Goal: Find specific page/section: Find specific page/section

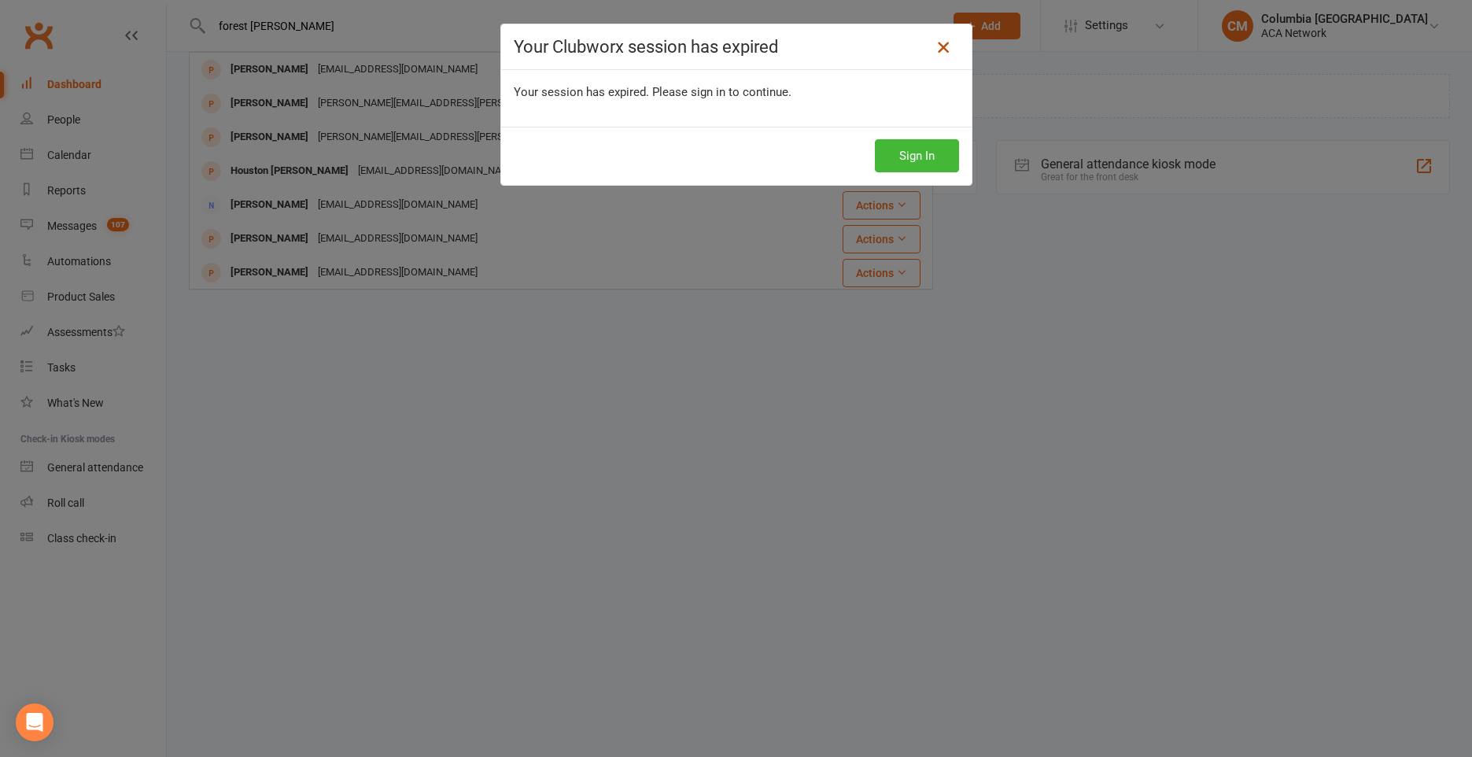
click at [945, 46] on icon at bounding box center [943, 47] width 19 height 19
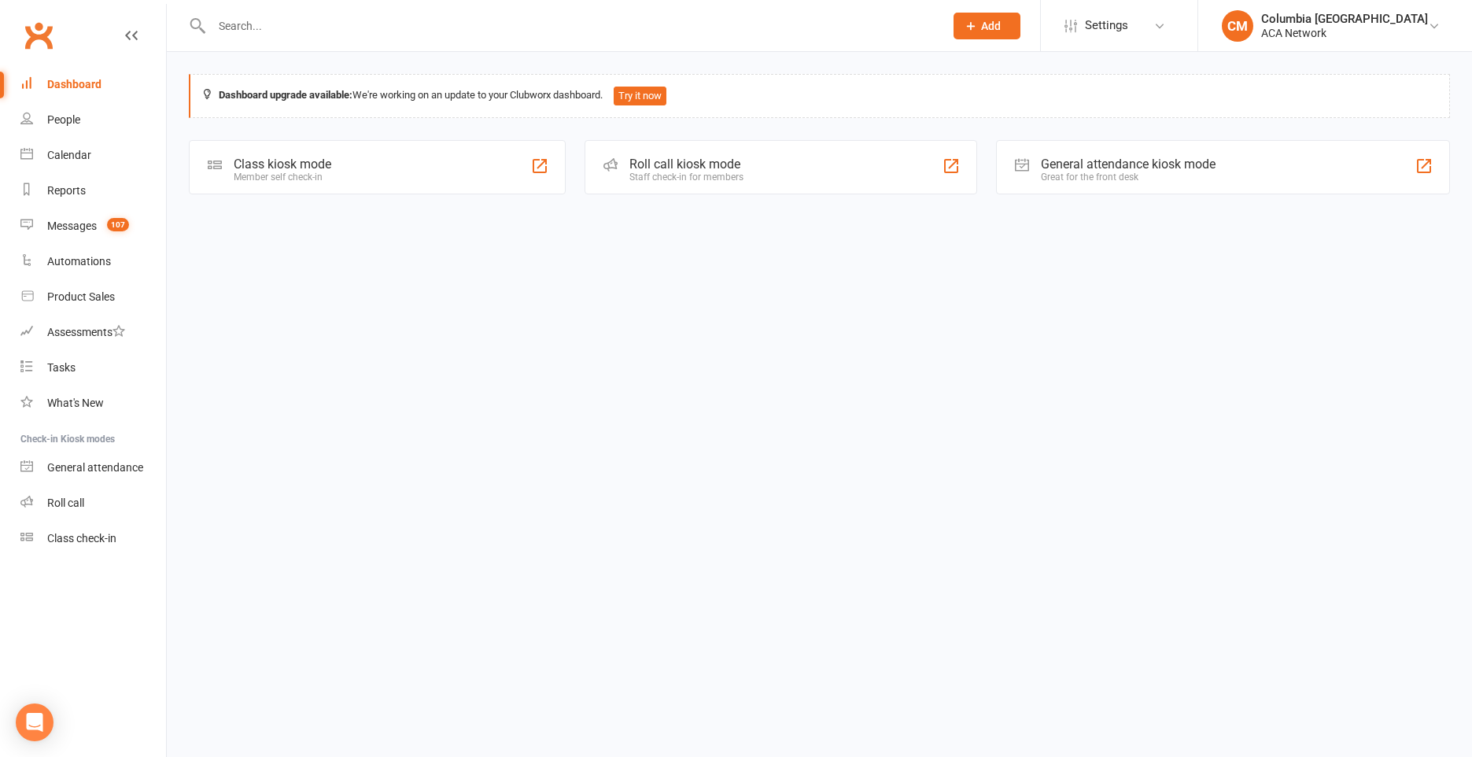
click at [668, 27] on input "text" at bounding box center [570, 26] width 726 height 22
type input "[PERSON_NAME]"
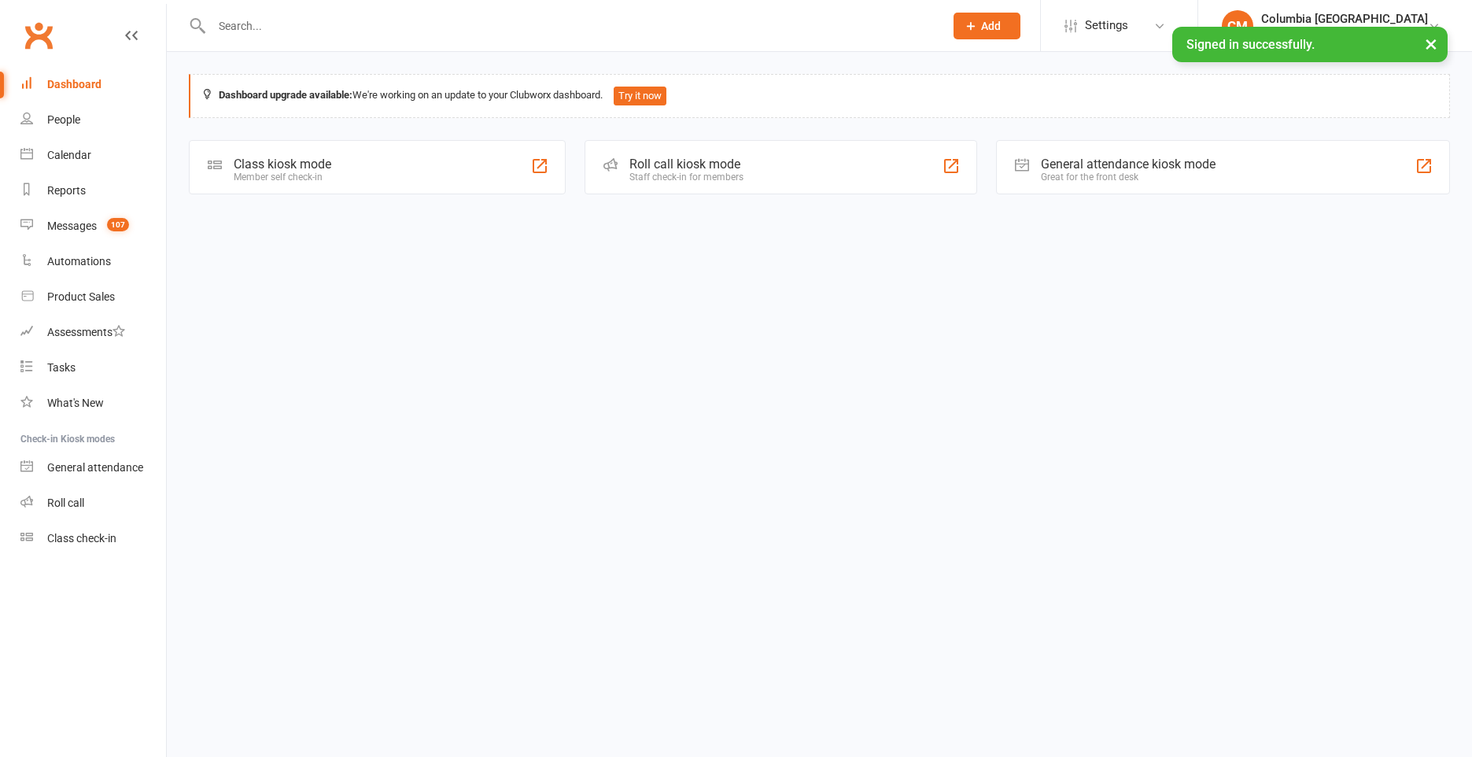
click at [425, 25] on input "text" at bounding box center [570, 26] width 726 height 22
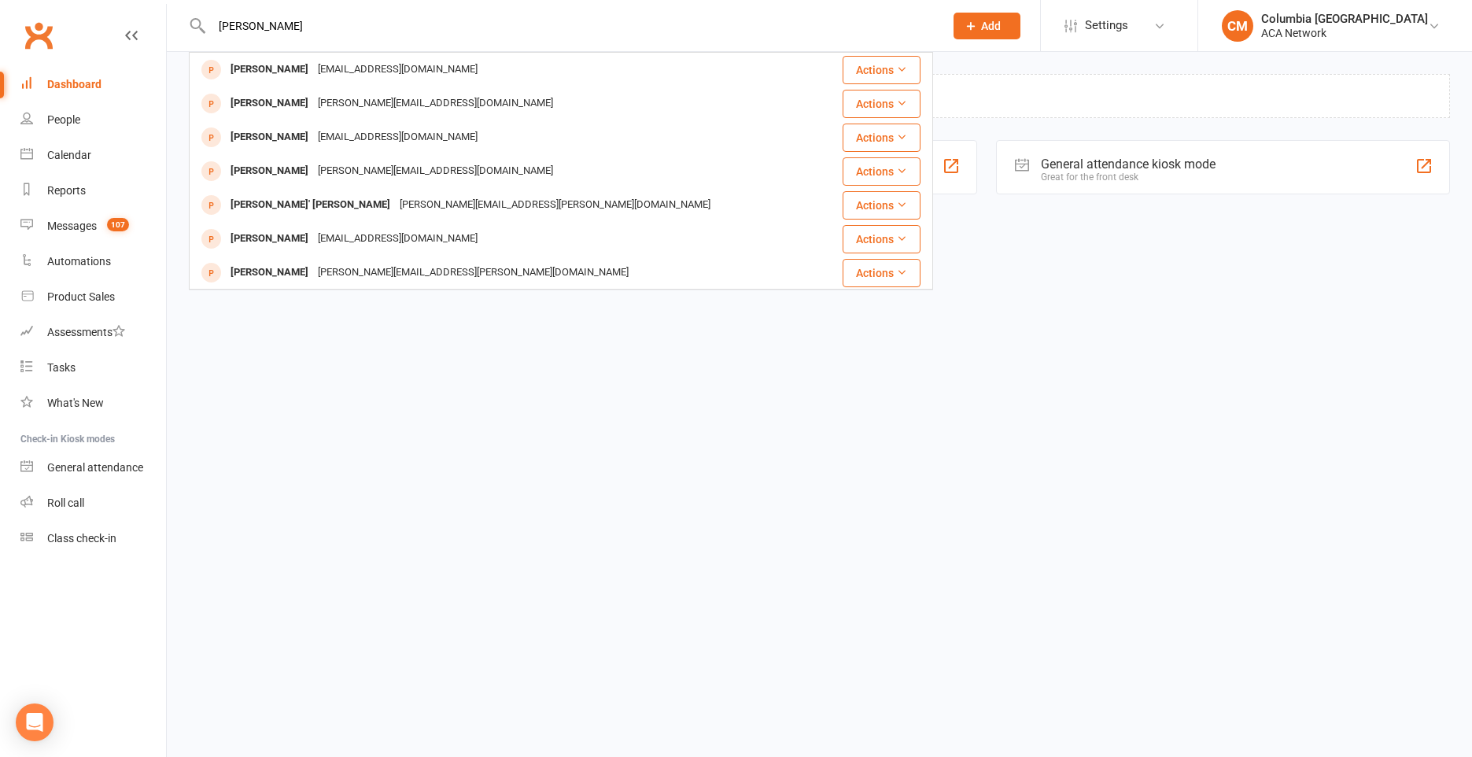
type input "[PERSON_NAME]"
click at [408, 90] on div "[PERSON_NAME] [PERSON_NAME][EMAIL_ADDRESS][DOMAIN_NAME]" at bounding box center [506, 103] width 633 height 32
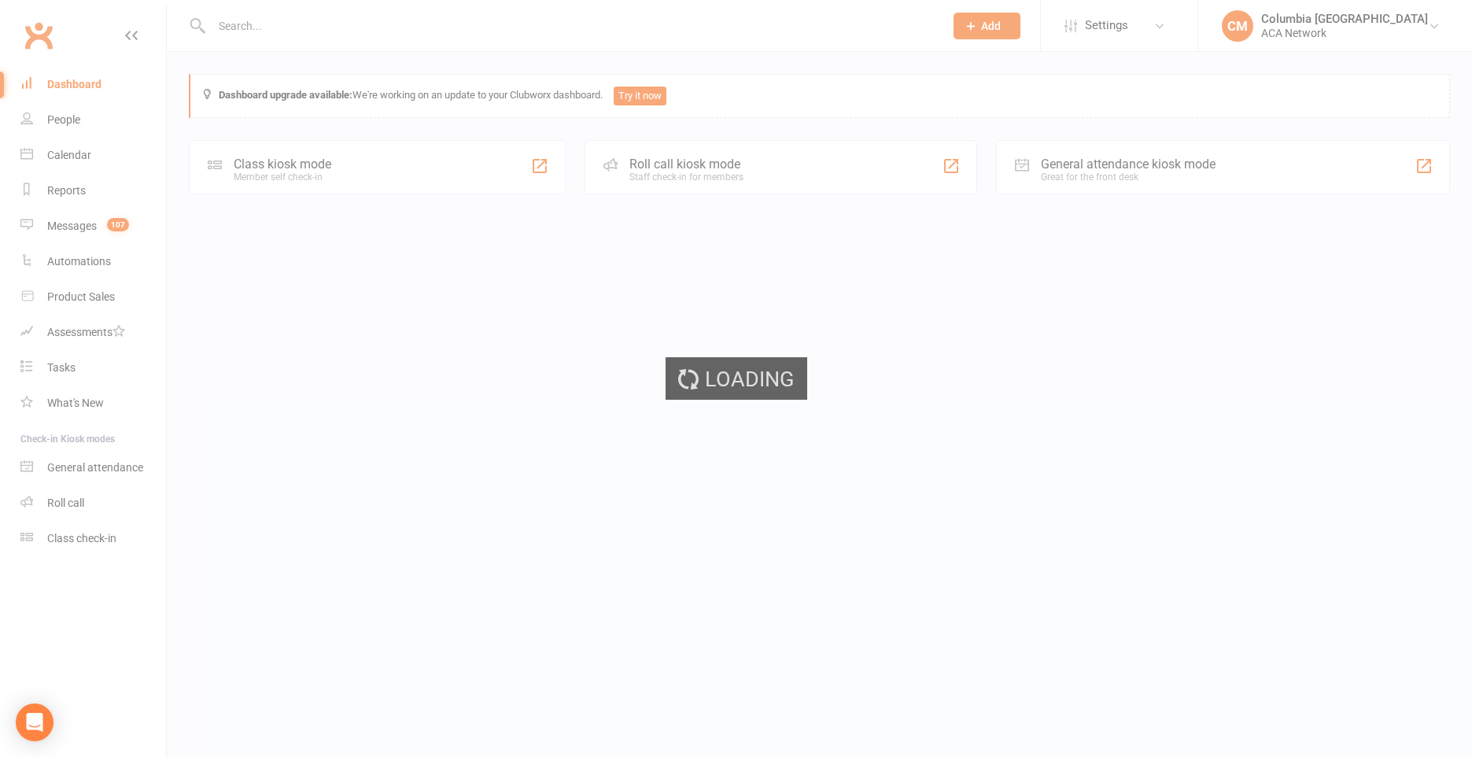
click at [408, 90] on div "Loading" at bounding box center [736, 378] width 1472 height 757
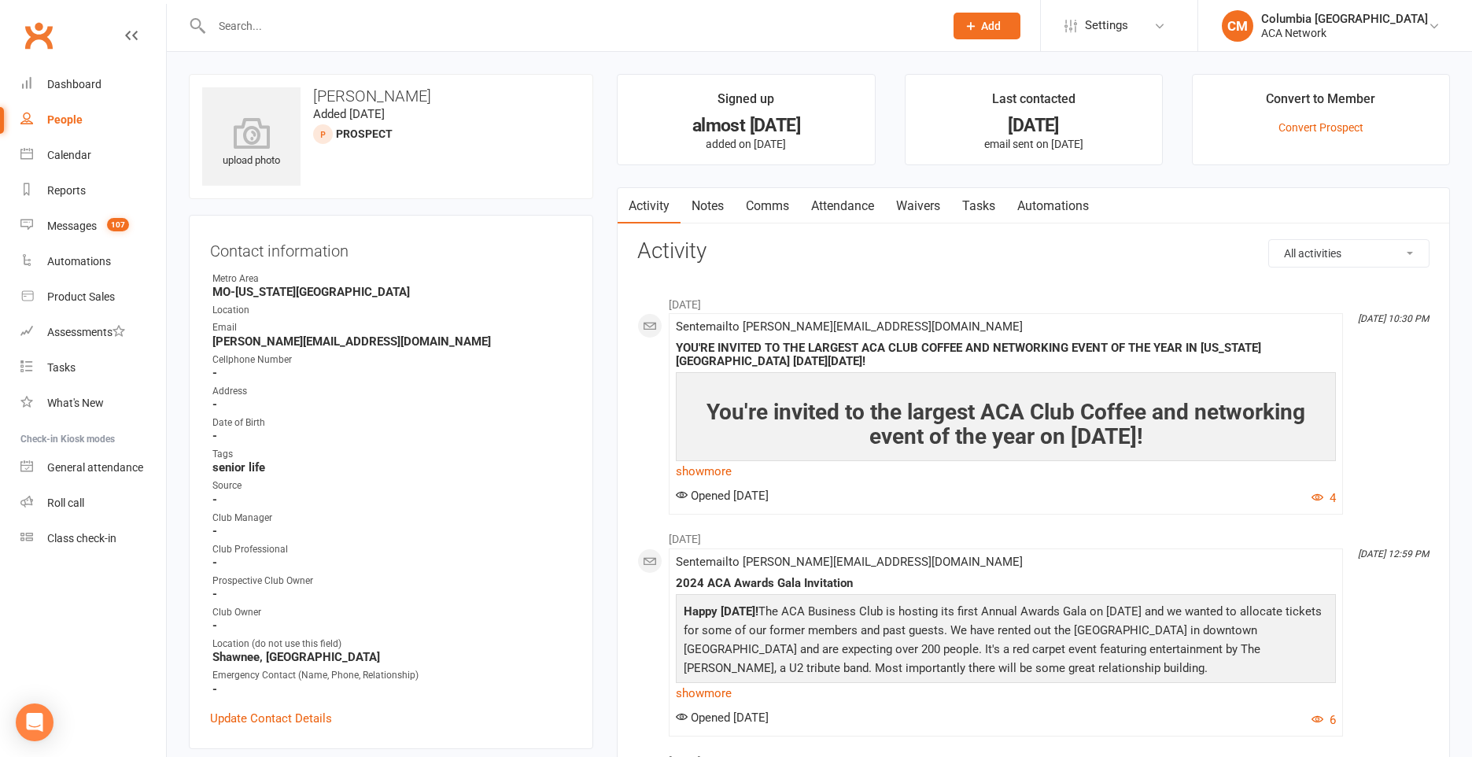
click at [355, 24] on input "text" at bounding box center [570, 26] width 726 height 22
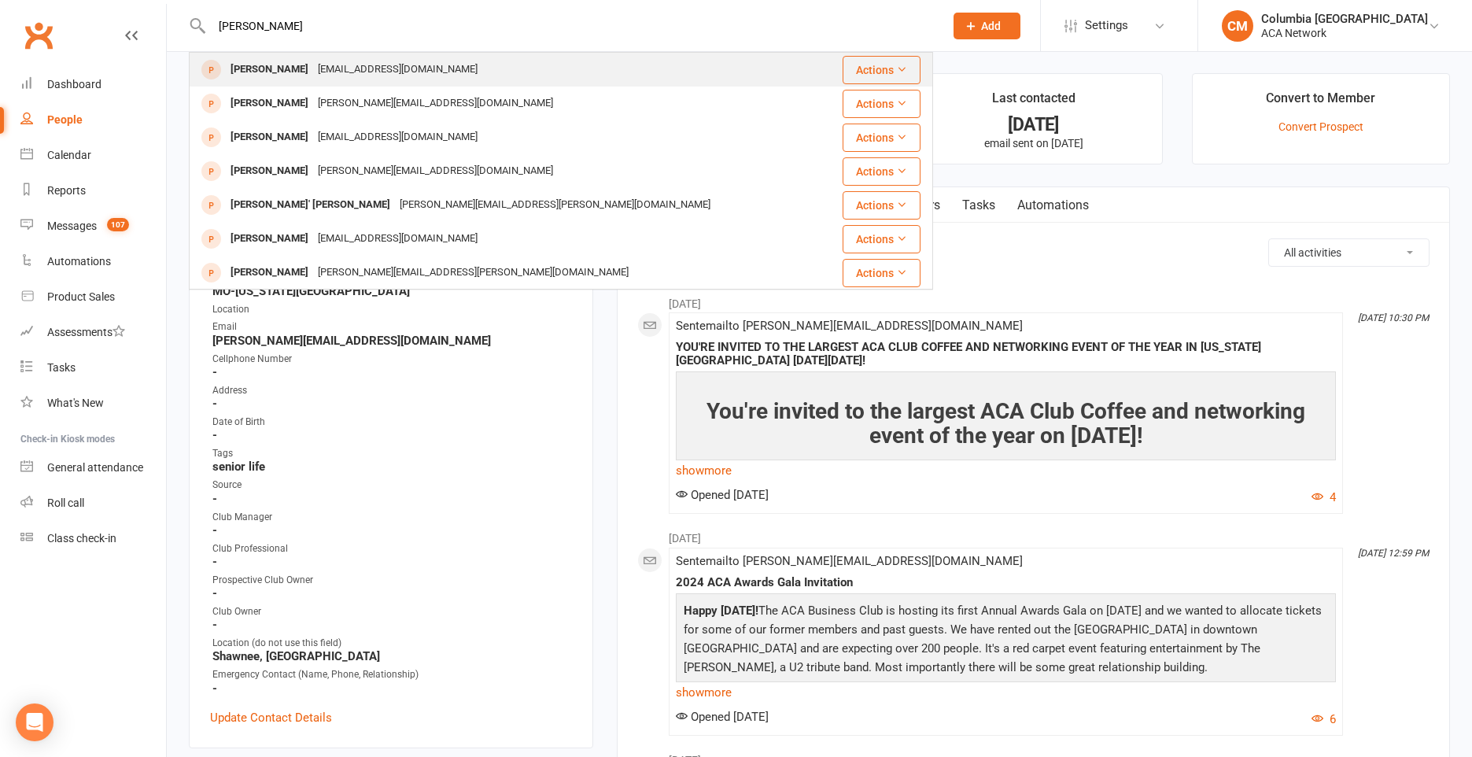
type input "[PERSON_NAME]"
click at [331, 72] on div "[EMAIL_ADDRESS][DOMAIN_NAME]" at bounding box center [397, 69] width 169 height 23
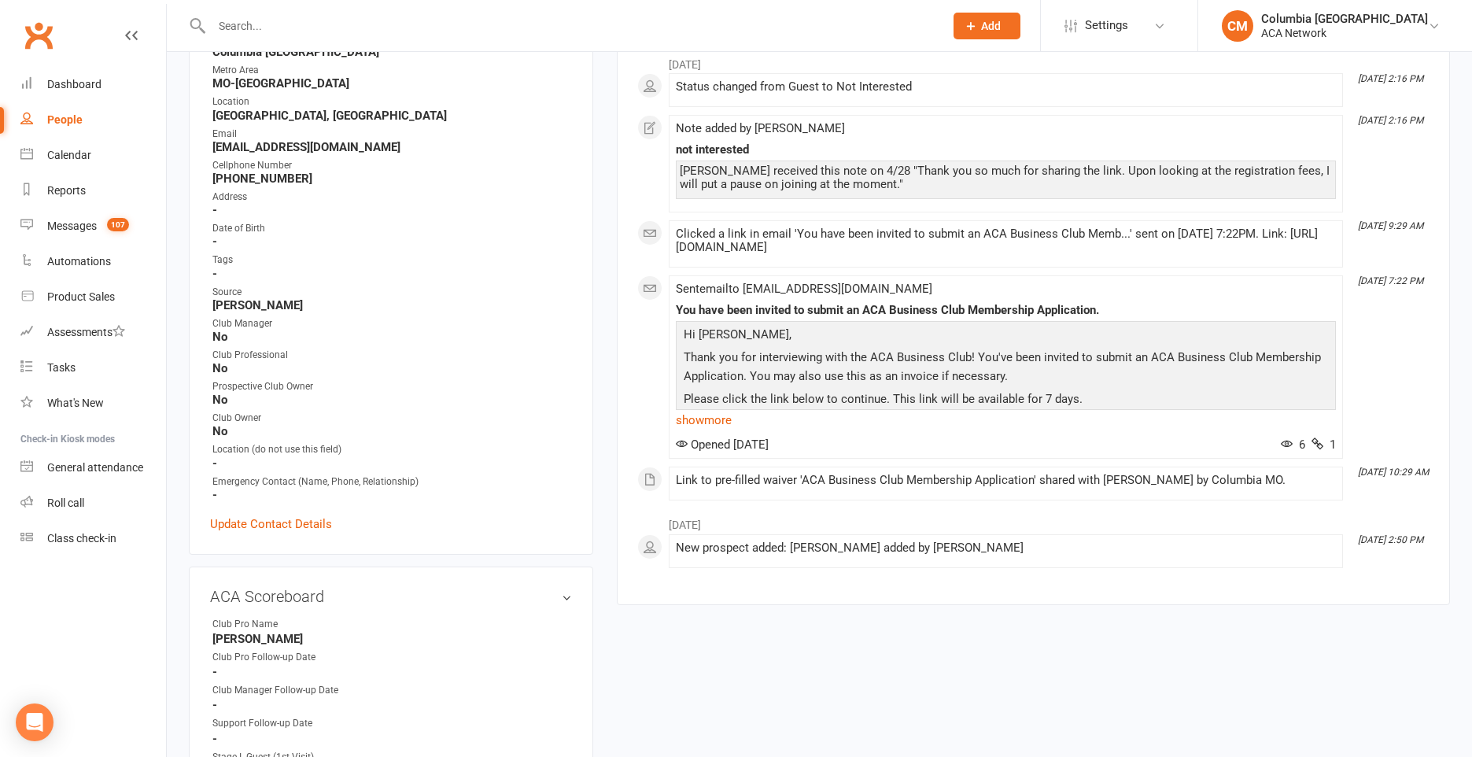
scroll to position [245, 0]
